Goal: Information Seeking & Learning: Learn about a topic

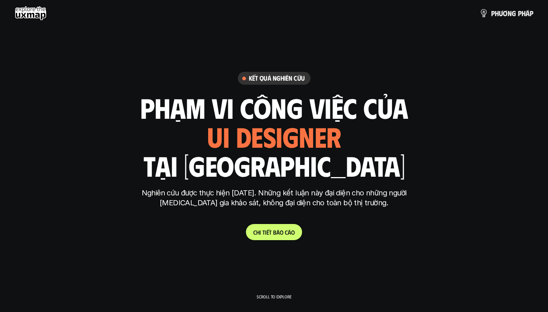
click at [351, 171] on div "phạm vi công việc của ui designer ui/ux designer product designer [DEMOGRAPHIC_…" at bounding box center [274, 137] width 268 height 86
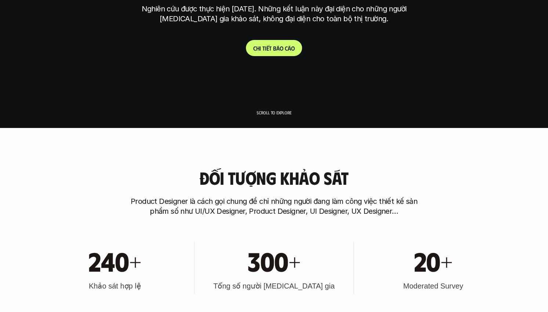
click at [280, 50] on p "C h i t i ế t b á o c á o" at bounding box center [273, 48] width 41 height 7
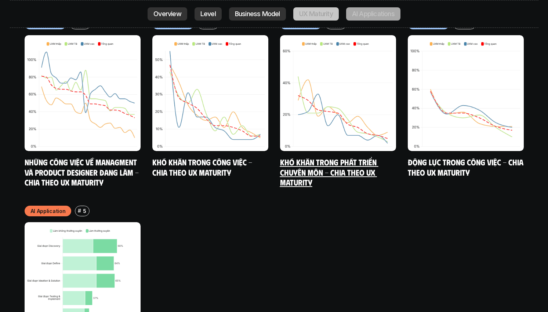
scroll to position [3956, 0]
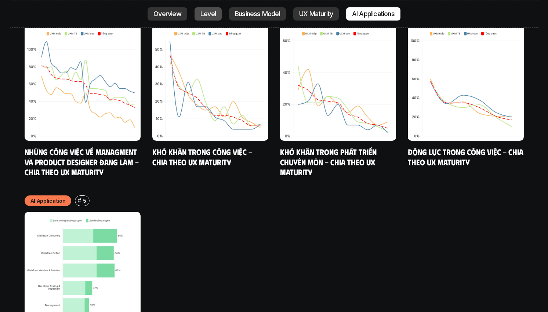
click at [205, 12] on p "Level" at bounding box center [207, 13] width 15 height 7
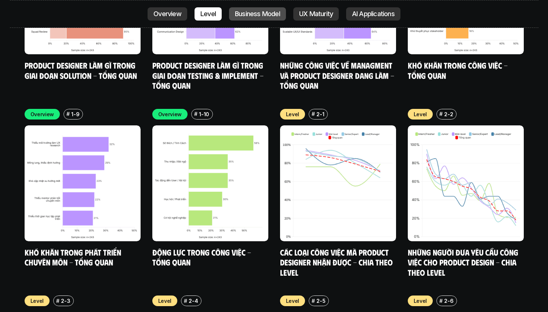
click at [261, 10] on p "Business Model" at bounding box center [257, 13] width 45 height 7
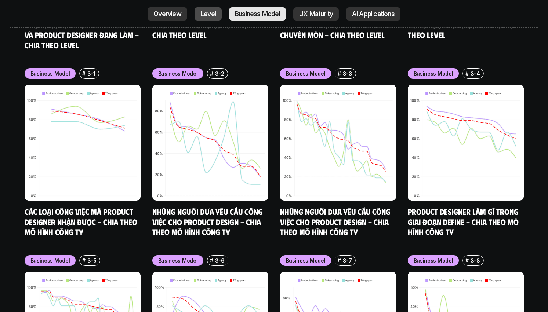
click at [211, 16] on p "Level" at bounding box center [207, 13] width 15 height 7
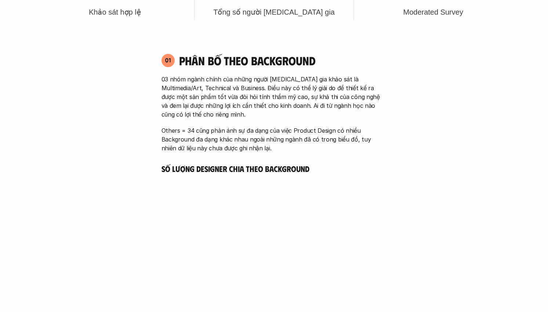
scroll to position [448, 0]
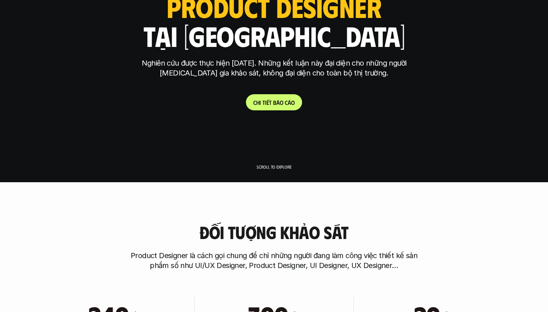
click at [285, 110] on link "C h i t i ế t b á o c á o" at bounding box center [274, 102] width 56 height 16
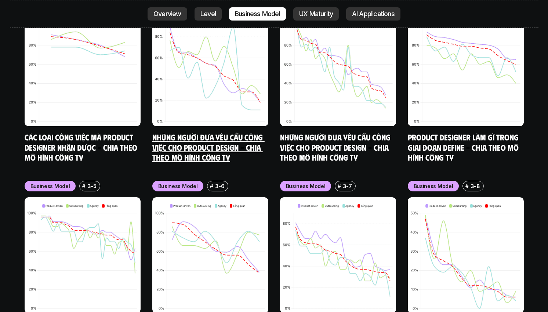
scroll to position [3235, 0]
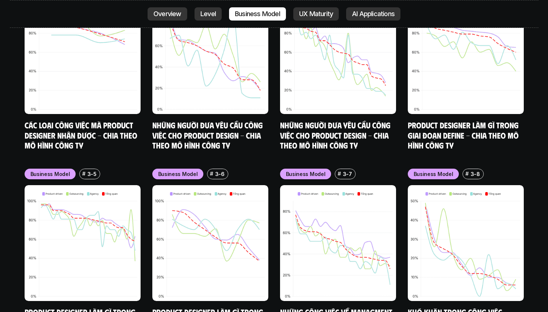
click at [167, 15] on p "Overview" at bounding box center [167, 13] width 28 height 7
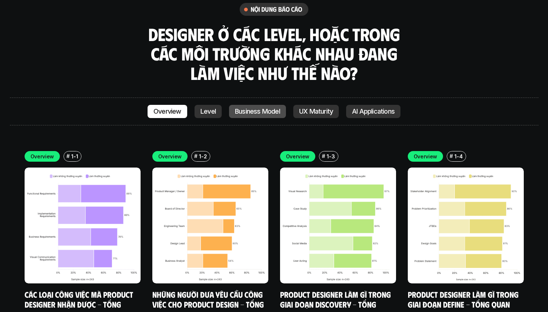
scroll to position [2133, 0]
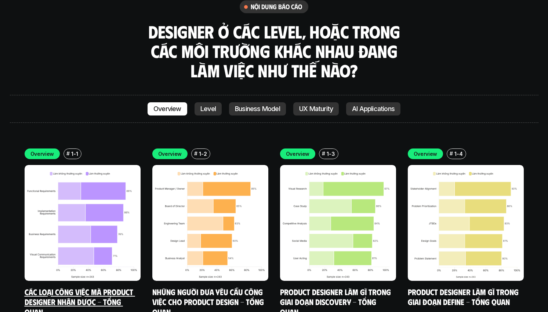
click at [73, 287] on link "Các loại công việc mà Product Designer nhận được - Tổng quan" at bounding box center [80, 302] width 111 height 30
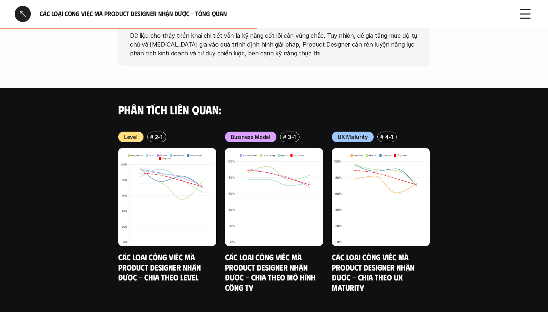
scroll to position [740, 0]
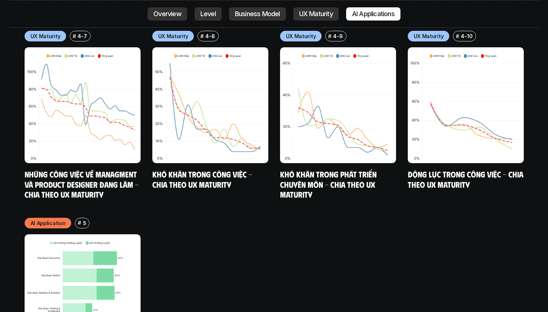
scroll to position [3894, 0]
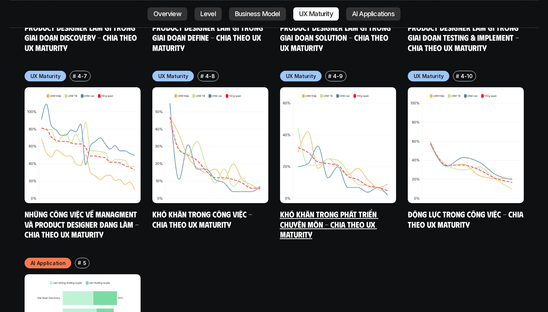
click at [321, 209] on link "Khó khăn trong phát triển chuyên môn - Chia theo UX Maturity" at bounding box center [329, 224] width 98 height 30
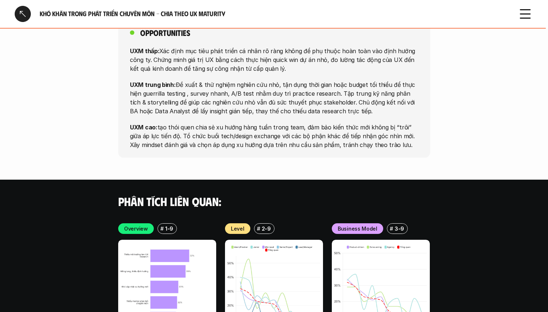
scroll to position [1509, 0]
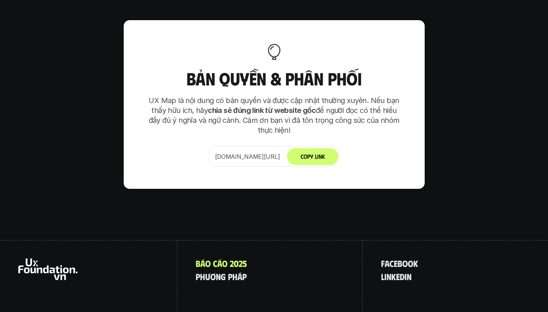
scroll to position [4780, 0]
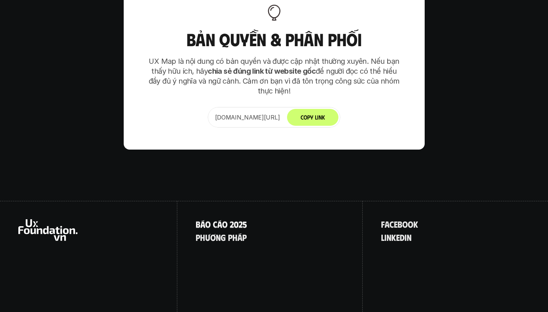
click at [222, 220] on p "B á o c á o 2 0 2 5" at bounding box center [221, 225] width 51 height 10
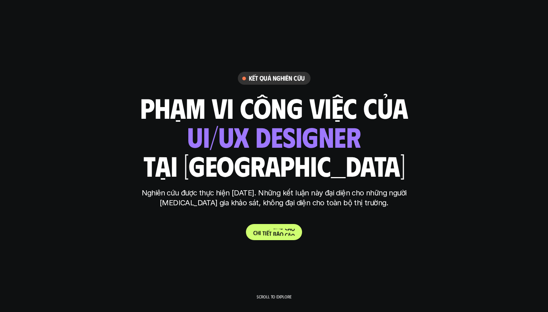
click at [283, 233] on p "C h i t i ế t b á o c á o" at bounding box center [273, 232] width 41 height 7
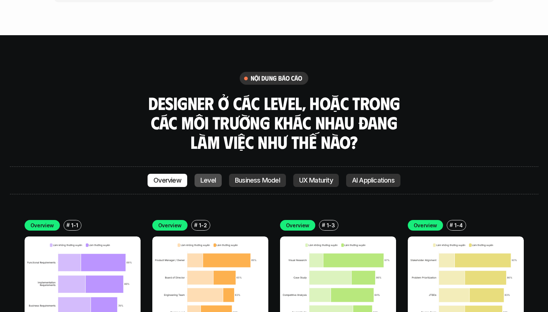
click at [212, 177] on p "Level" at bounding box center [207, 180] width 15 height 7
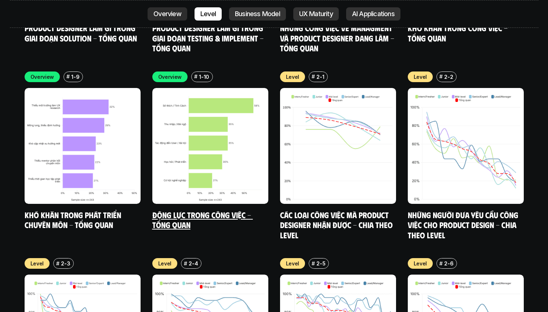
scroll to position [2587, 0]
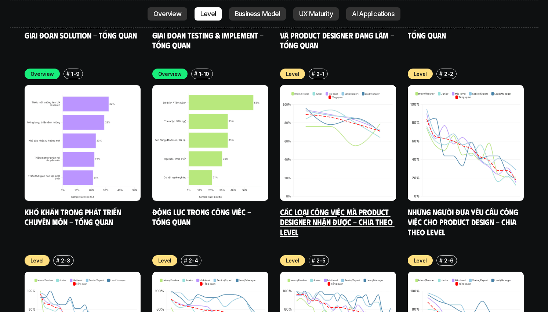
click at [337, 207] on link "Các loại công việc mà Product Designer nhận được - Chia theo Level" at bounding box center [337, 222] width 115 height 30
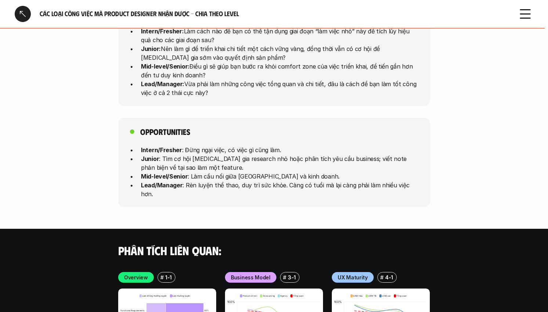
scroll to position [2033, 0]
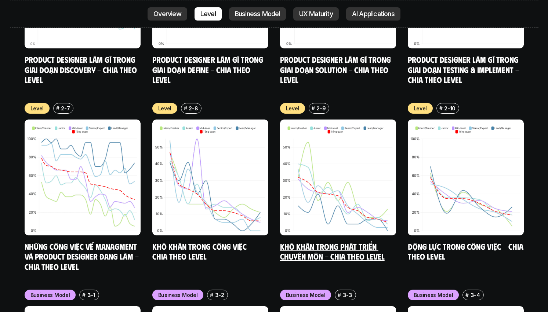
scroll to position [2928, 0]
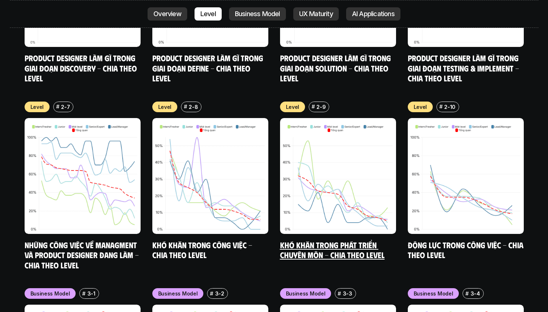
click at [306, 240] on link "Khó khăn trong phát triển chuyên môn - Chia theo level" at bounding box center [332, 250] width 105 height 20
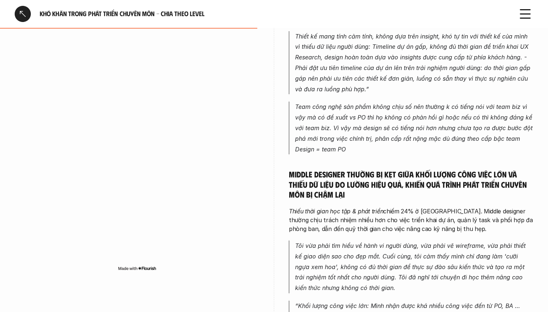
scroll to position [1201, 0]
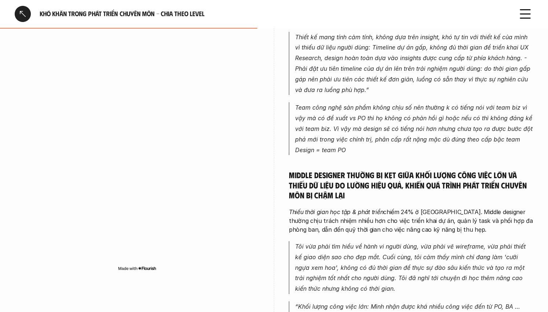
click at [527, 18] on use at bounding box center [526, 14] width 10 height 8
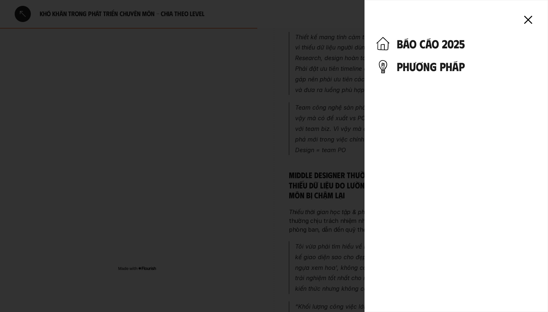
click at [529, 27] on icon at bounding box center [528, 20] width 16 height 16
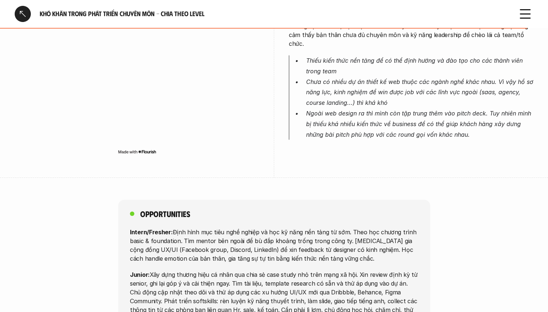
scroll to position [2336, 0]
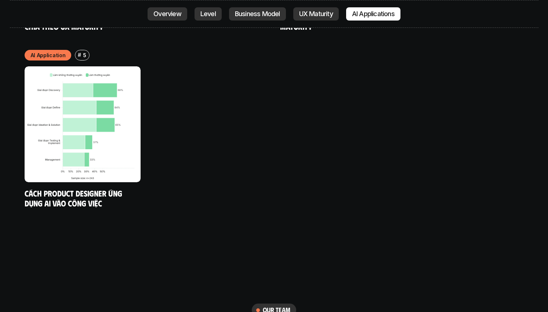
scroll to position [4103, 0]
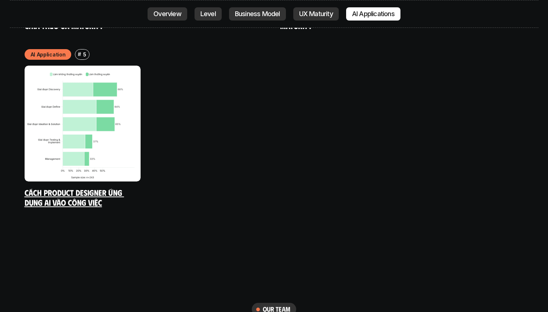
click at [109, 188] on link "Cách Product Designer ứng dụng AI vào công việc" at bounding box center [74, 198] width 99 height 20
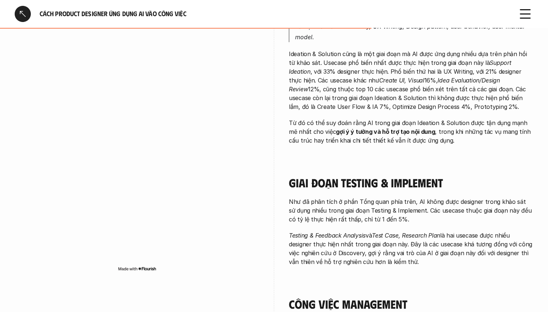
scroll to position [1103, 0]
